Goal: Subscribe to service/newsletter

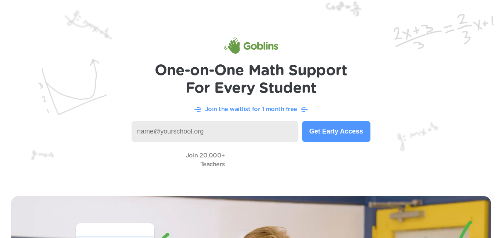
click at [224, 125] on input at bounding box center [215, 131] width 167 height 21
click at [193, 132] on input "cjmer385@learner,dvusd" at bounding box center [215, 131] width 167 height 21
click at [214, 130] on input "cjmer385@learner.dvusd" at bounding box center [215, 131] width 167 height 21
type input "[EMAIL_ADDRESS][DOMAIN_NAME]"
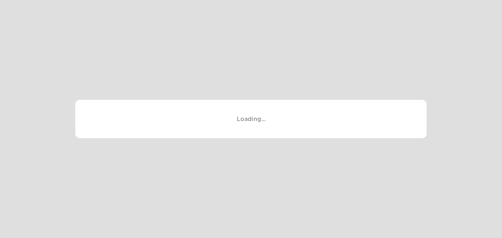
click at [324, 132] on div "Loading..." at bounding box center [250, 119] width 351 height 39
